Goal: Task Accomplishment & Management: Use online tool/utility

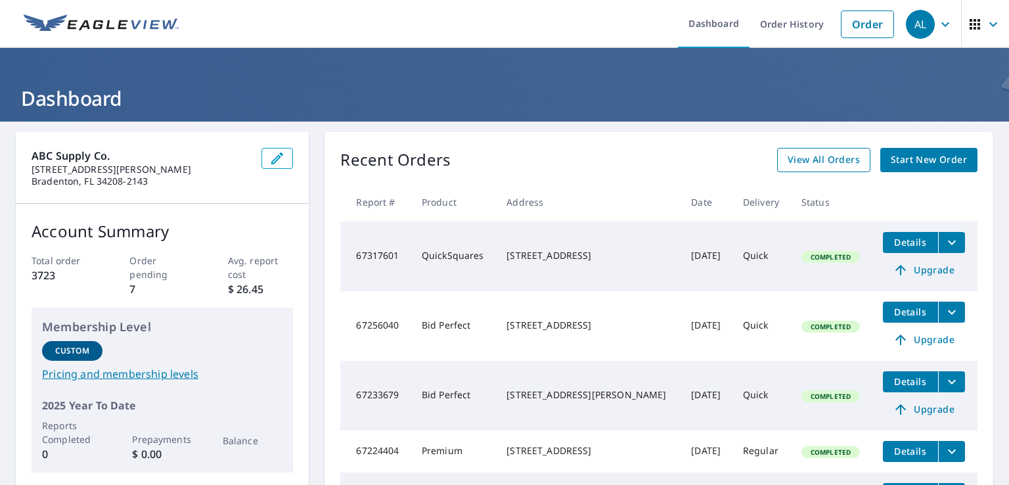
click at [800, 153] on span "View All Orders" at bounding box center [824, 160] width 72 height 16
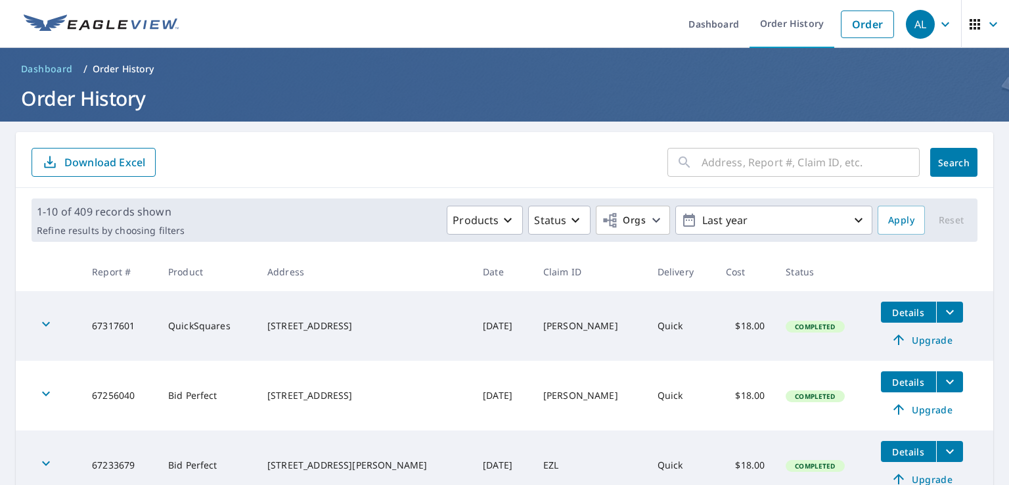
click at [729, 158] on input "text" at bounding box center [811, 162] width 218 height 37
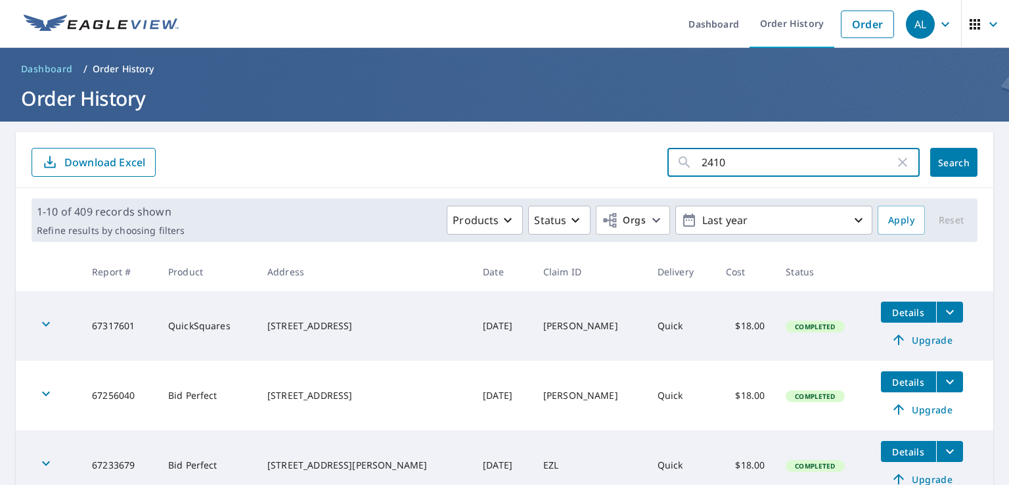
type input "2410"
click at [941, 156] on span "Search" at bounding box center [954, 162] width 26 height 12
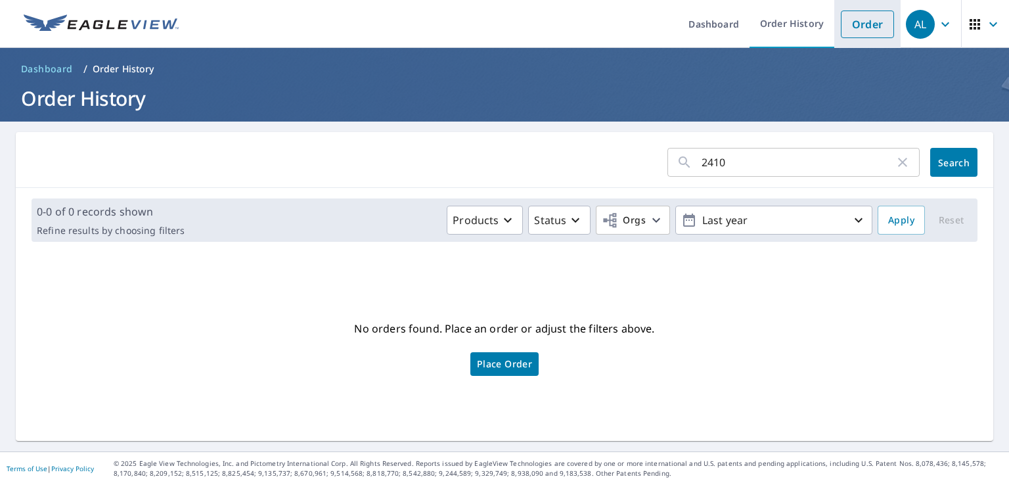
click at [853, 22] on link "Order" at bounding box center [867, 25] width 53 height 28
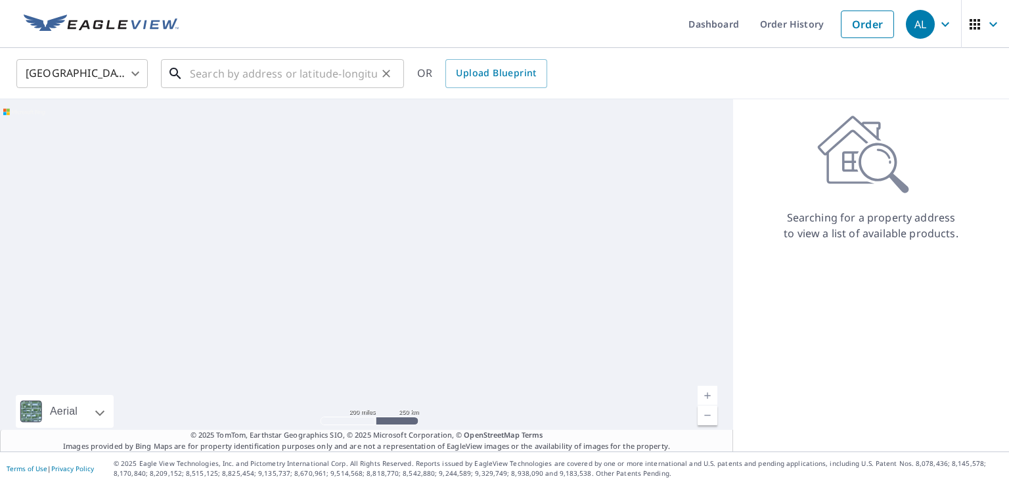
drag, startPoint x: 208, startPoint y: 68, endPoint x: 208, endPoint y: 79, distance: 10.5
click at [209, 68] on input "text" at bounding box center [283, 73] width 187 height 37
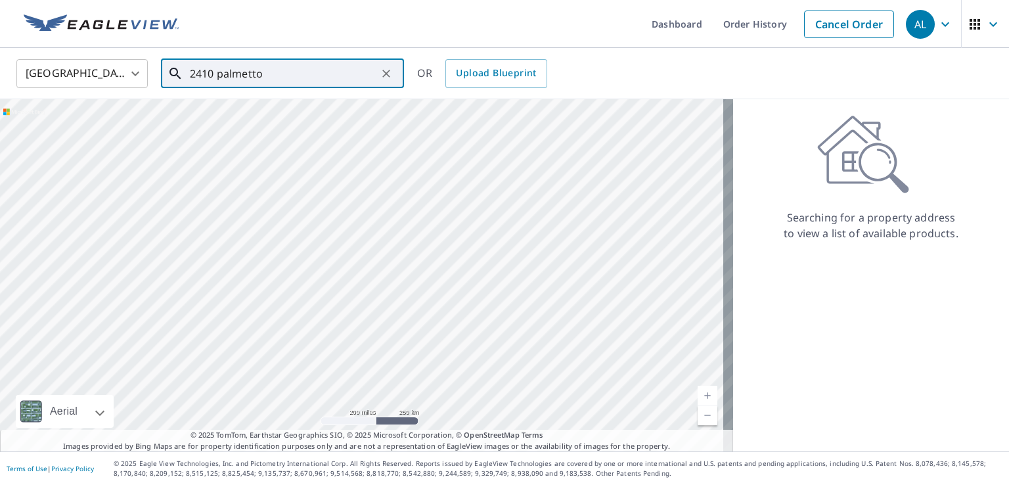
click at [265, 69] on input "2410 palmetto" at bounding box center [283, 73] width 187 height 37
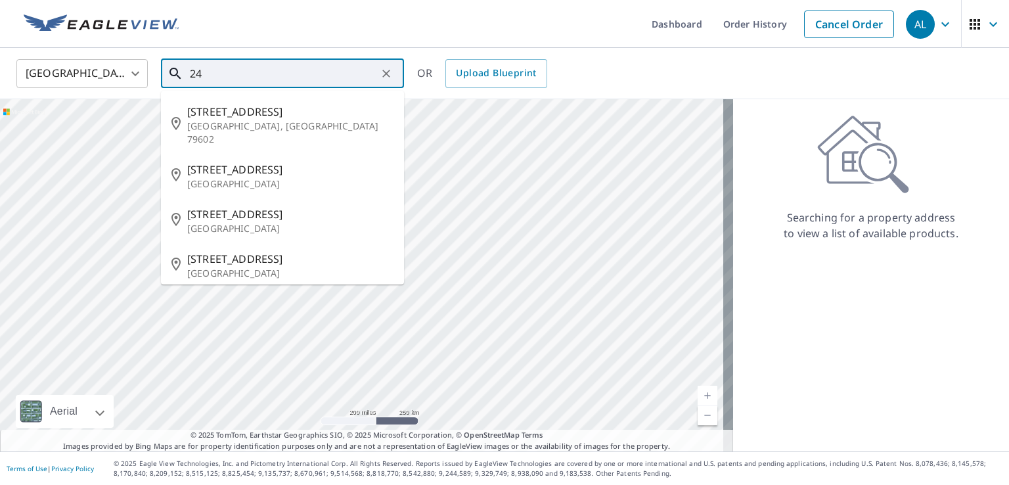
type input "2"
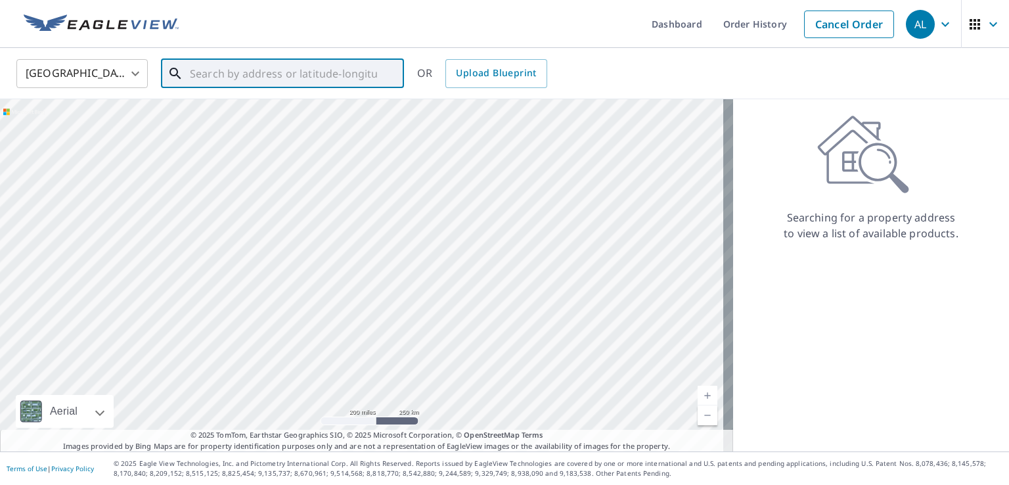
paste input "[STREET_ADDRESS]"
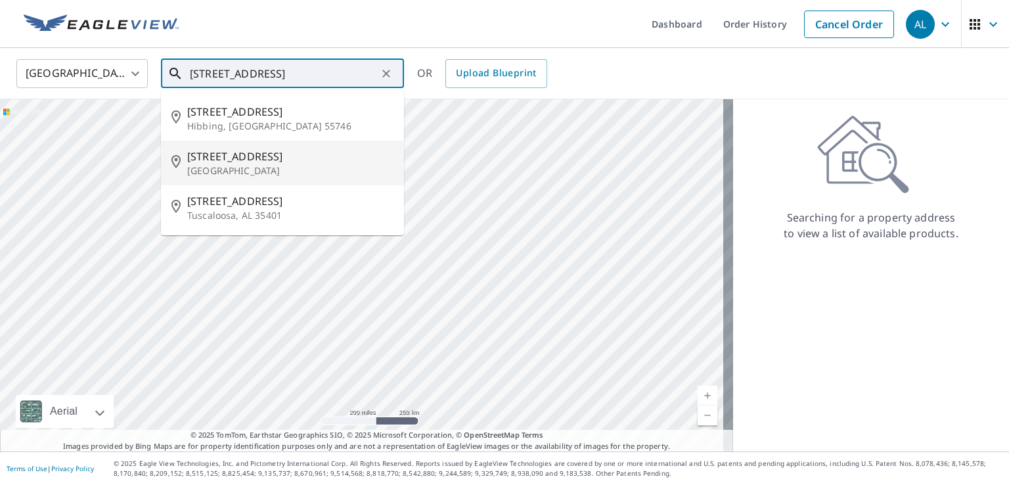
click at [244, 168] on p "[GEOGRAPHIC_DATA]" at bounding box center [290, 170] width 206 height 13
type input "[STREET_ADDRESS]"
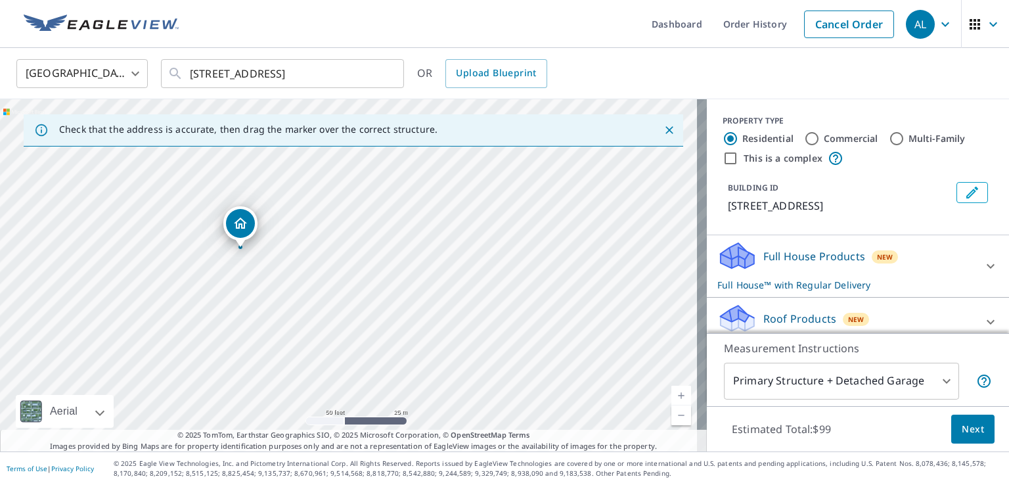
drag, startPoint x: 385, startPoint y: 72, endPoint x: 394, endPoint y: 94, distance: 24.2
click at [385, 72] on icon "Clear" at bounding box center [386, 74] width 8 height 8
